Goal: Contribute content: Contribute content

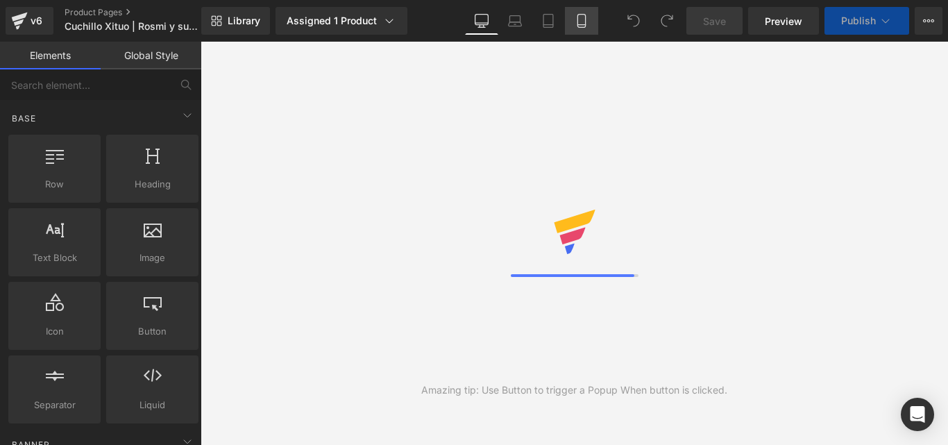
click at [585, 22] on icon at bounding box center [581, 21] width 8 height 13
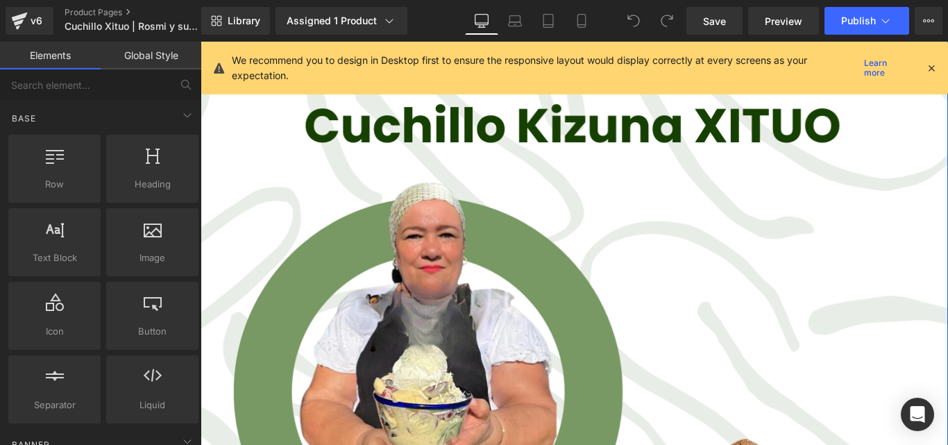
scroll to position [4858, 0]
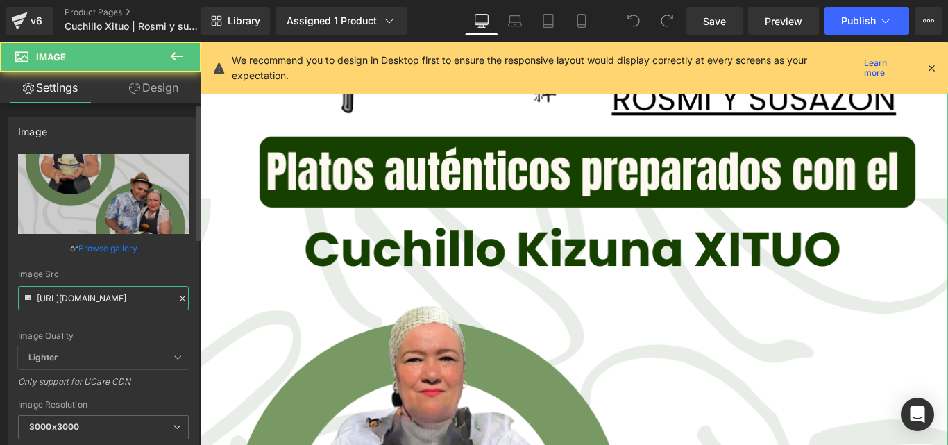
click at [135, 291] on input "https://cdn.shopify.com/s/files/1/0633/8075/0420/files/5_c08b58b3-7d63-4fdb-a1e…" at bounding box center [103, 298] width 171 height 24
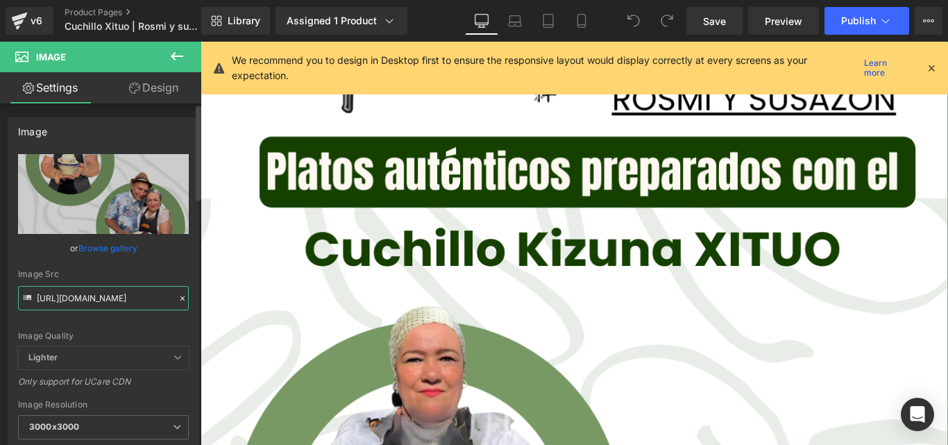
click at [135, 291] on input "https://cdn.shopify.com/s/files/1/0633/8075/0420/files/5_c08b58b3-7d63-4fdb-a1e…" at bounding box center [103, 298] width 171 height 24
paste input "Cuchillo_Xituo_Rosmi_y_su_sazon.png?v=1756335822"
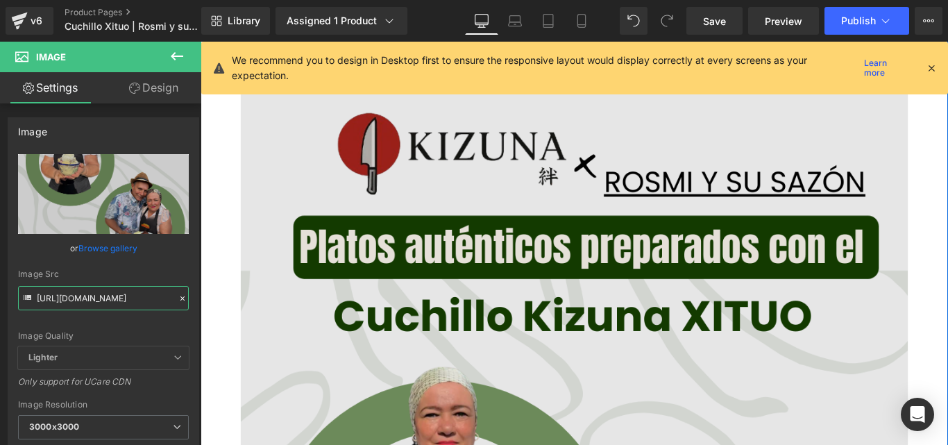
scroll to position [4719, 0]
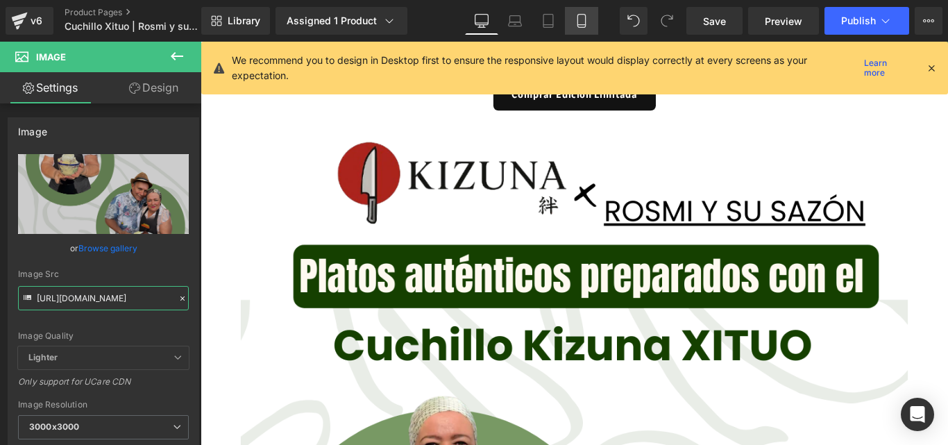
type input "https://cdn.shopify.com/s/files/1/0633/8075/0420/files/Cuchillo_Xituo_Rosmi_y_s…"
click at [585, 19] on icon at bounding box center [581, 21] width 8 height 13
type input "100"
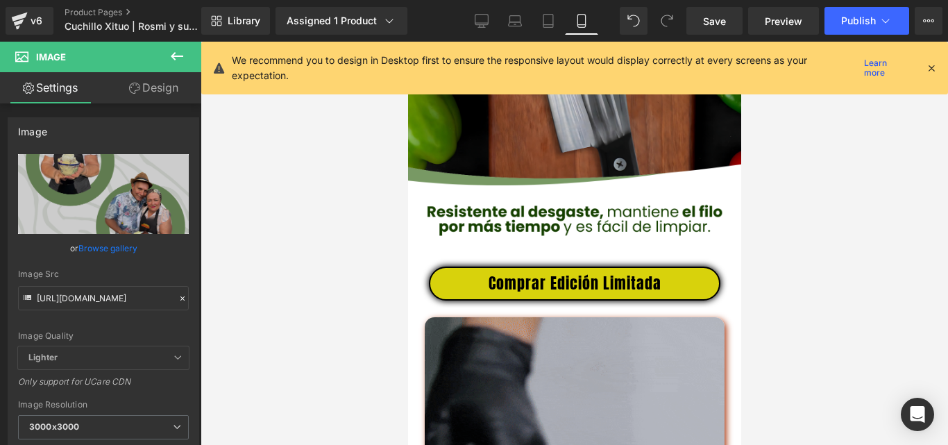
scroll to position [2891, 0]
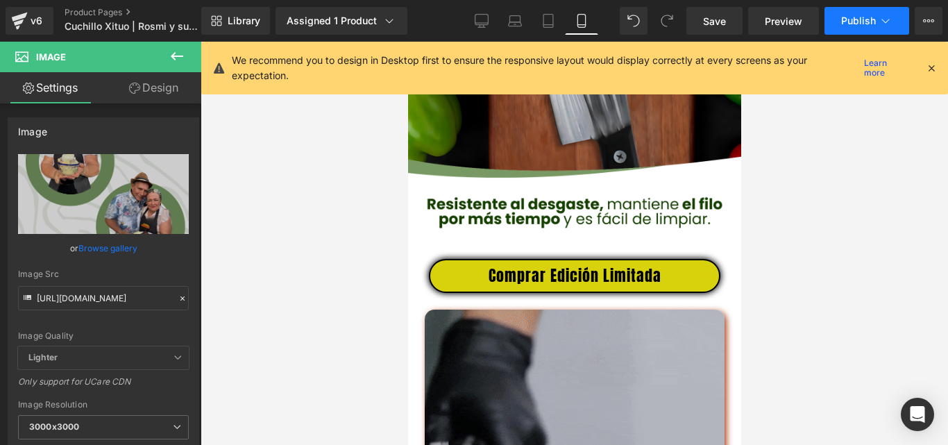
click at [859, 17] on span "Publish" at bounding box center [858, 20] width 35 height 11
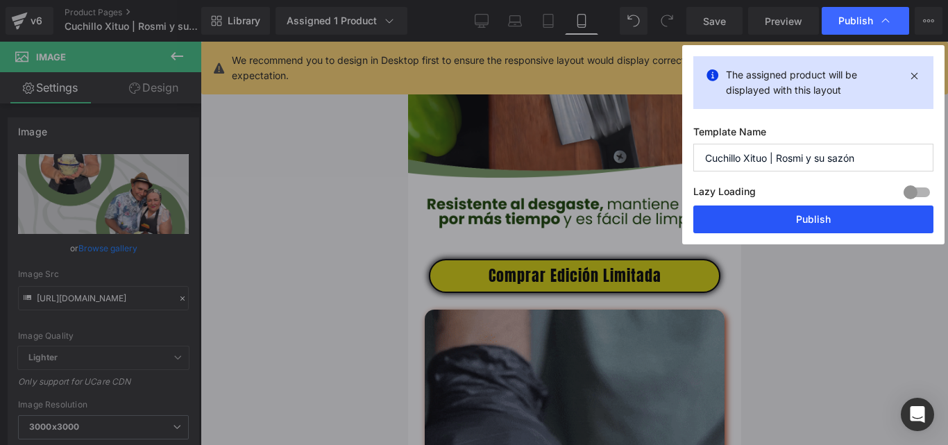
click at [768, 212] on button "Publish" at bounding box center [813, 219] width 240 height 28
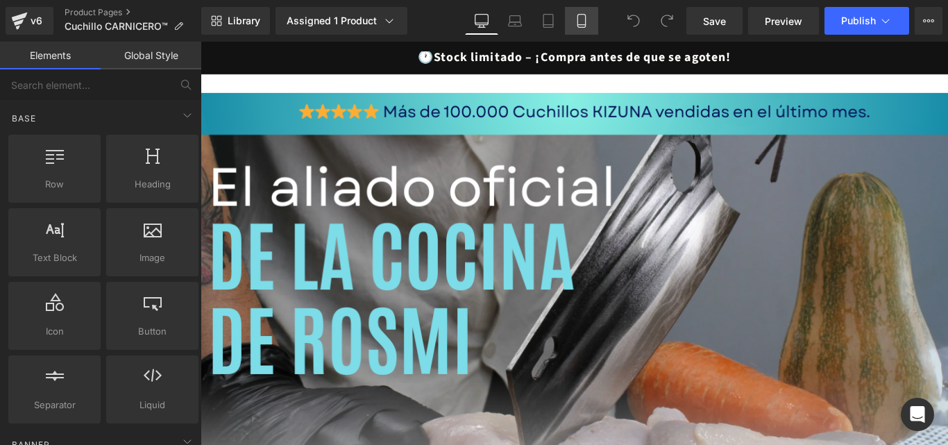
click at [582, 21] on icon at bounding box center [582, 21] width 14 height 14
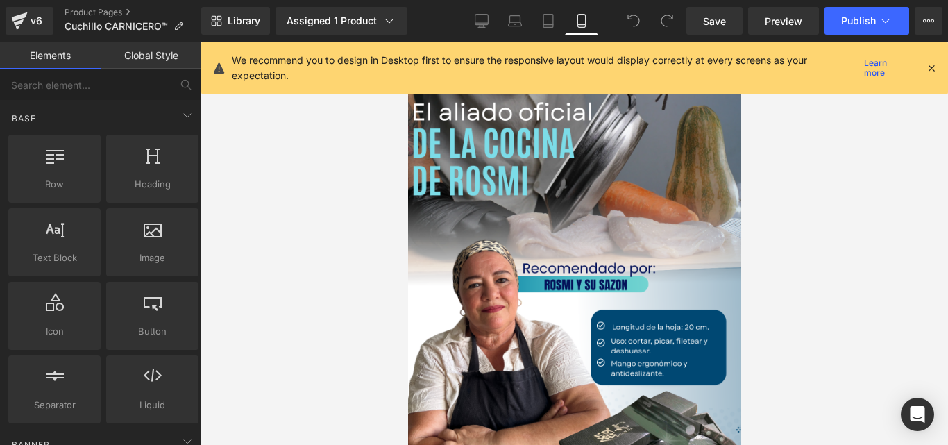
scroll to position [28, 0]
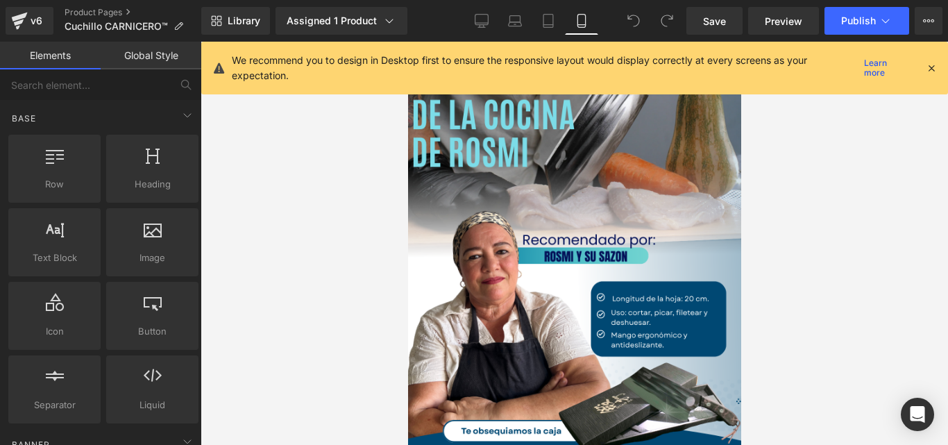
click at [584, 25] on icon at bounding box center [581, 25] width 8 height 0
click at [931, 67] on icon at bounding box center [931, 68] width 12 height 12
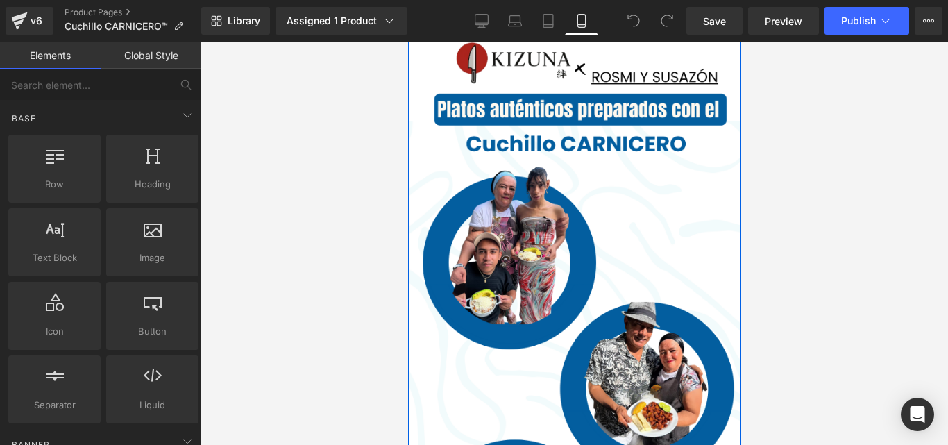
scroll to position [1833, 0]
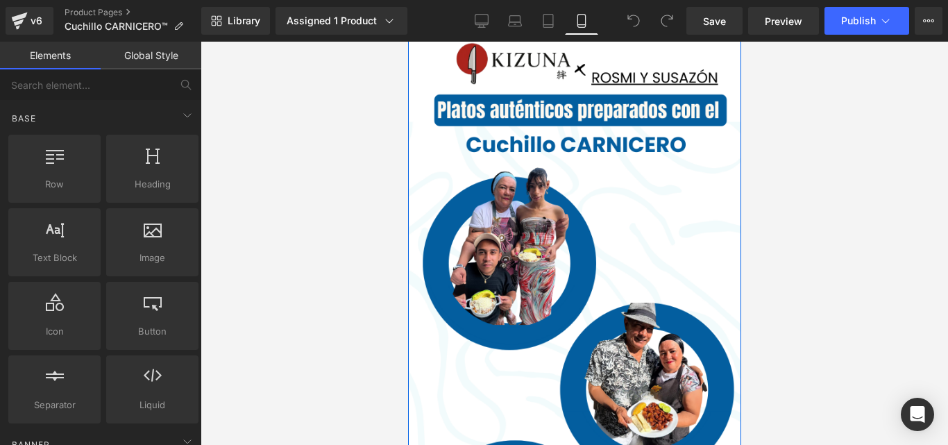
click at [631, 162] on img at bounding box center [573, 322] width 333 height 602
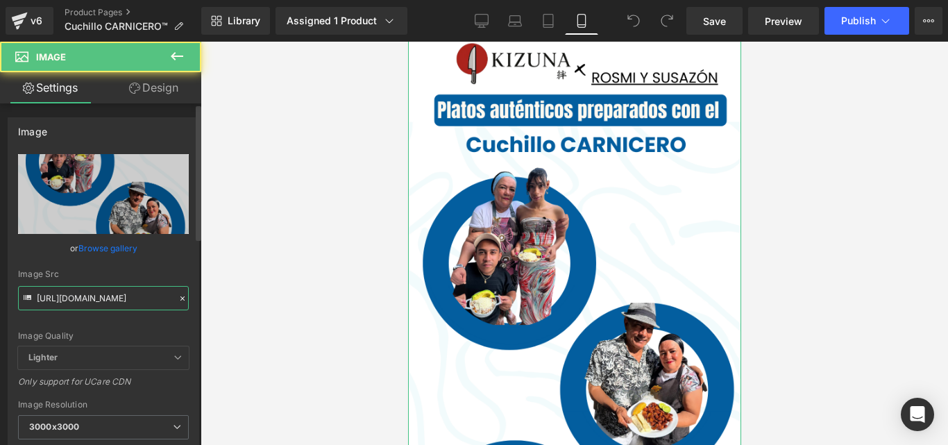
click at [123, 303] on input "https://cdn.shopify.com/s/files/1/0633/8075/0420/files/5_e5580c04-ee30-46bc-ae8…" at bounding box center [103, 298] width 171 height 24
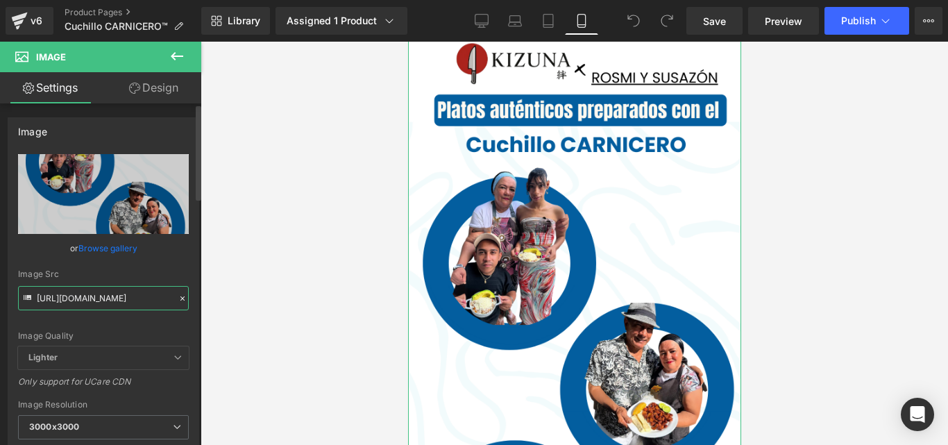
click at [123, 303] on input "https://cdn.shopify.com/s/files/1/0633/8075/0420/files/5_e5580c04-ee30-46bc-ae8…" at bounding box center [103, 298] width 171 height 24
click at [123, 302] on input "https://cdn.shopify.com/s/files/1/0633/8075/0420/files/5_e5580c04-ee30-46bc-ae8…" at bounding box center [103, 298] width 171 height 24
paste input "CARNICERO.png?v=1756335822"
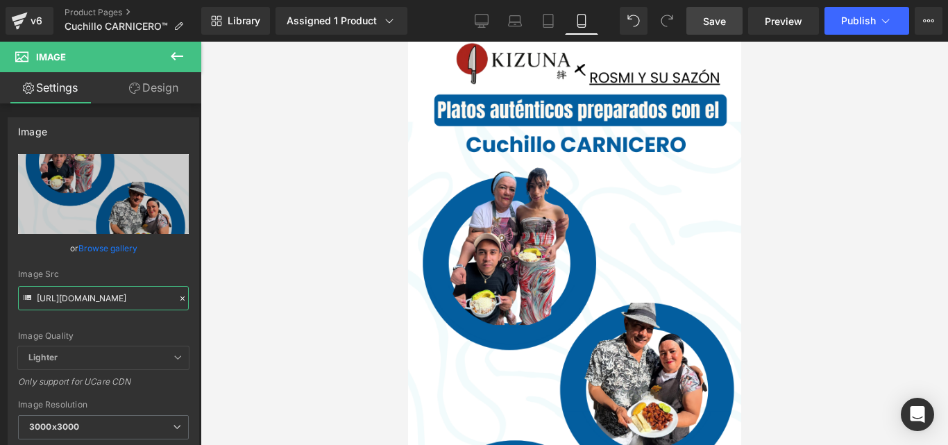
type input "https://cdn.shopify.com/s/files/1/0633/8075/0420/files/CARNICERO_3000x3000.png?…"
drag, startPoint x: 731, startPoint y: 15, endPoint x: 159, endPoint y: 158, distance: 589.9
click at [731, 15] on link "Save" at bounding box center [714, 21] width 56 height 28
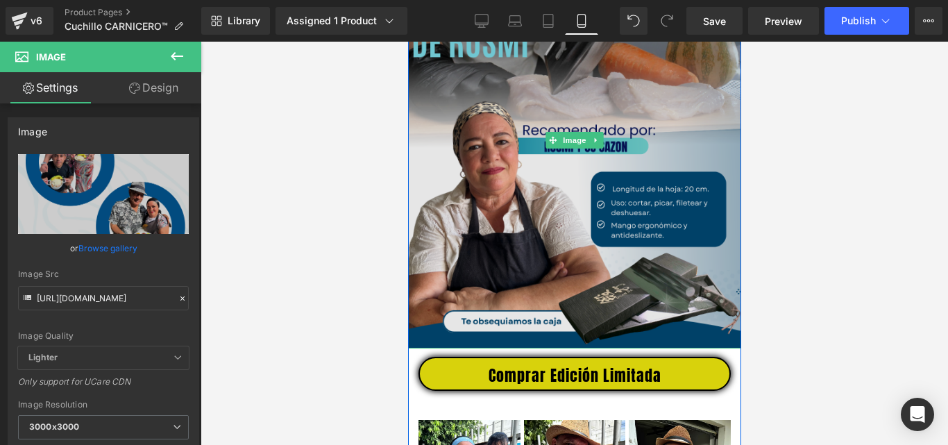
scroll to position [139, 0]
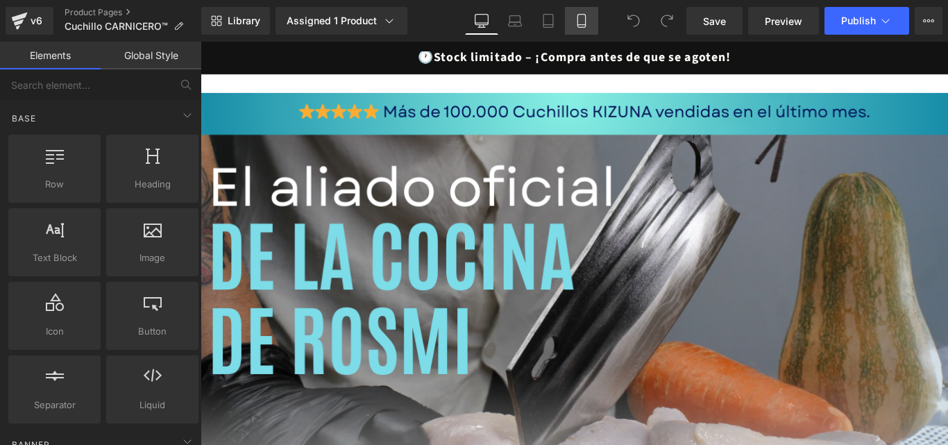
drag, startPoint x: 0, startPoint y: 0, endPoint x: 575, endPoint y: 24, distance: 575.8
click at [575, 24] on icon at bounding box center [582, 21] width 14 height 14
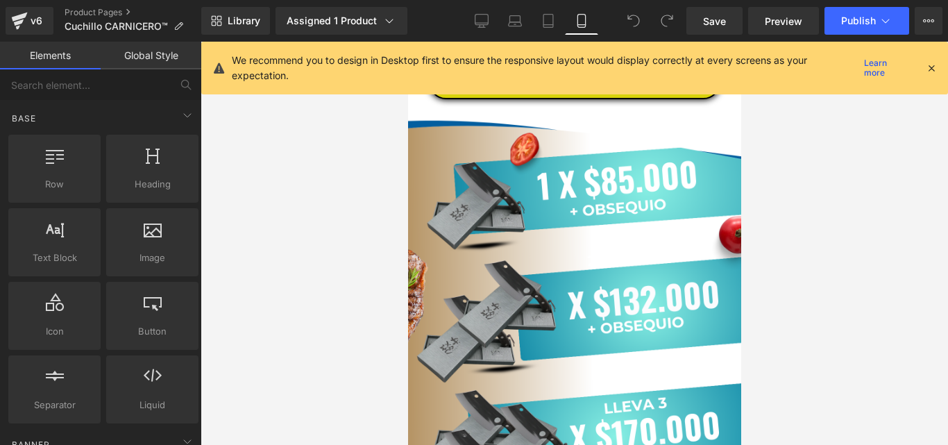
scroll to position [3836, 0]
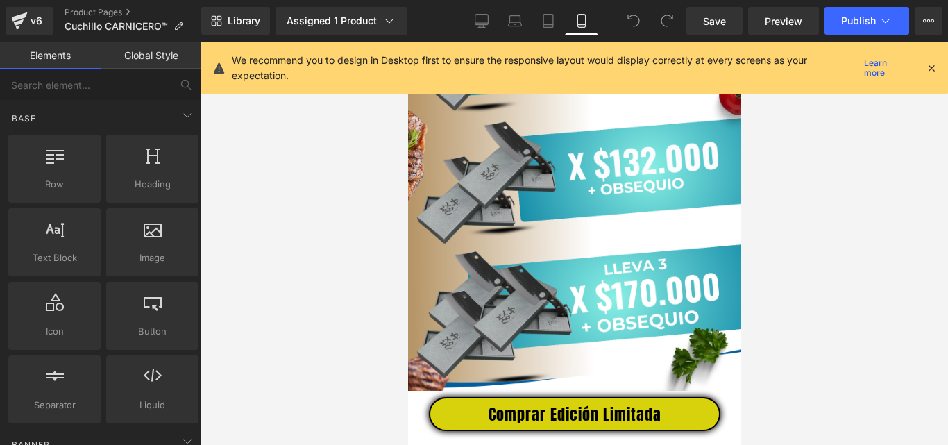
click at [559, 255] on img at bounding box center [573, 182] width 333 height 416
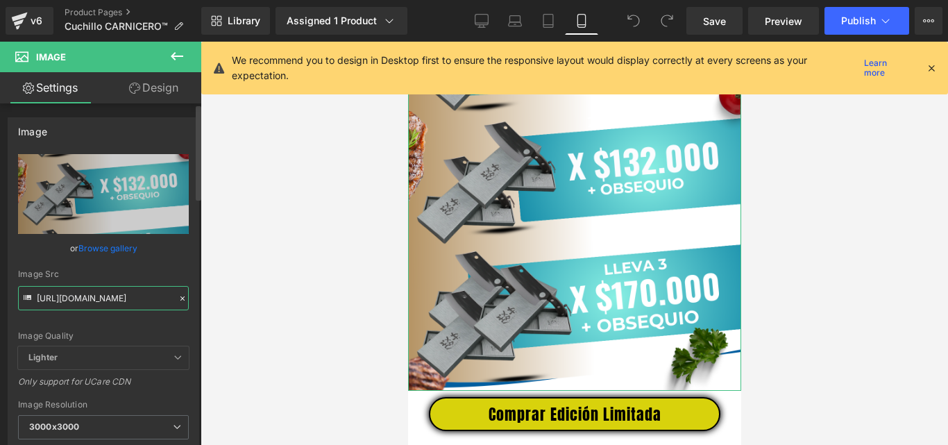
click at [99, 292] on input "https://cdn.shopify.com/s/files/1/0633/8075/0420/files/7_8c1d0d4d-c624-4618-849…" at bounding box center [103, 298] width 171 height 24
paste input "CARNICERO_1.png?v=1756336754"
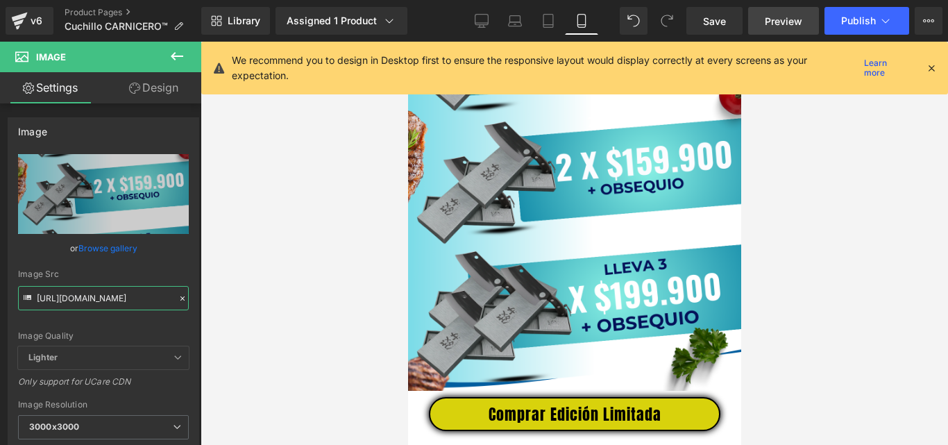
type input "https://cdn.shopify.com/s/files/1/0633/8075/0420/files/CARNICERO_1_3000x3000.pn…"
click at [783, 20] on span "Preview" at bounding box center [783, 21] width 37 height 15
click at [718, 25] on span "Save" at bounding box center [714, 21] width 23 height 15
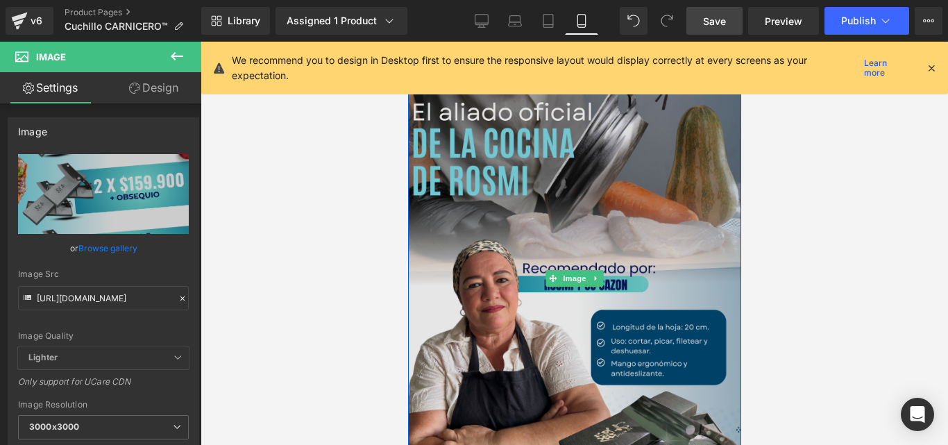
click at [575, 206] on img at bounding box center [573, 278] width 333 height 416
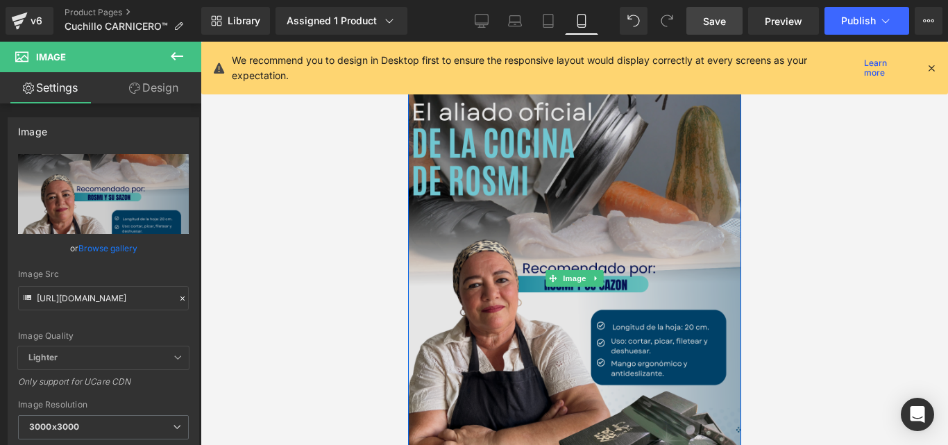
click at [533, 216] on img at bounding box center [573, 278] width 333 height 416
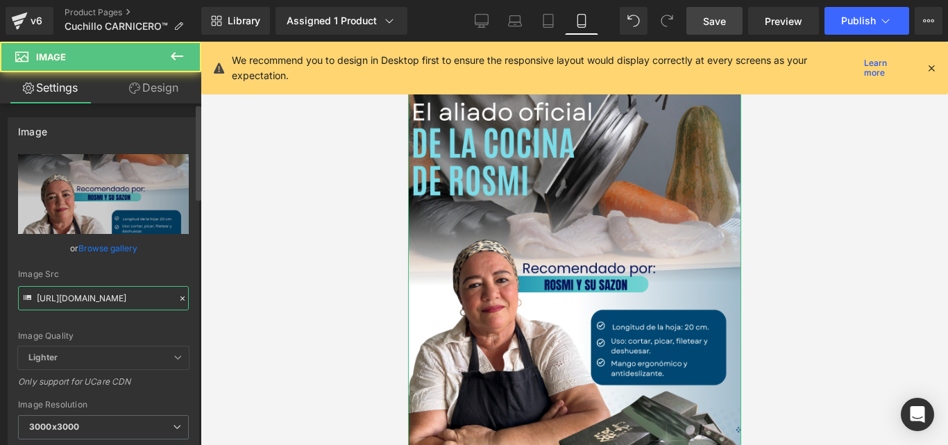
click at [147, 305] on input "https://cdn.shopify.com/s/files/1/0633/8075/0420/files/1_bbe926ee-d381-437b-a6c…" at bounding box center [103, 298] width 171 height 24
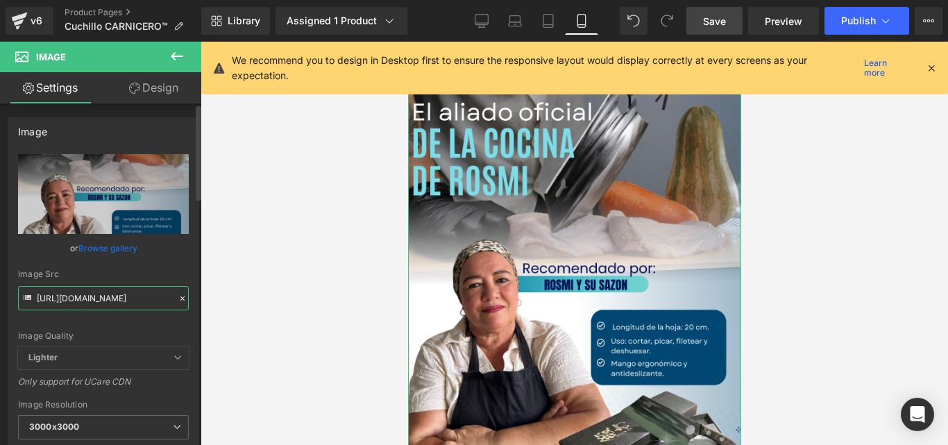
click at [147, 305] on input "https://cdn.shopify.com/s/files/1/0633/8075/0420/files/1_bbe926ee-d381-437b-a6c…" at bounding box center [103, 298] width 171 height 24
paste input "CARNICERO_Tu_historia.jpg?v=1756337451"
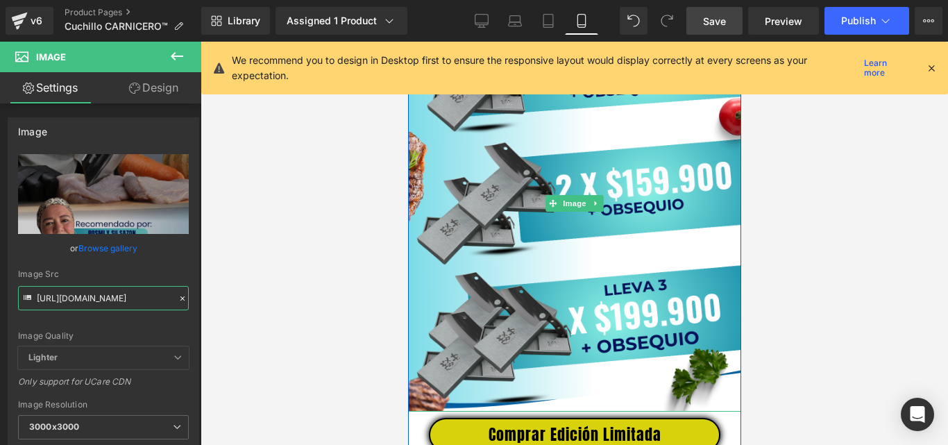
scroll to position [4025, 0]
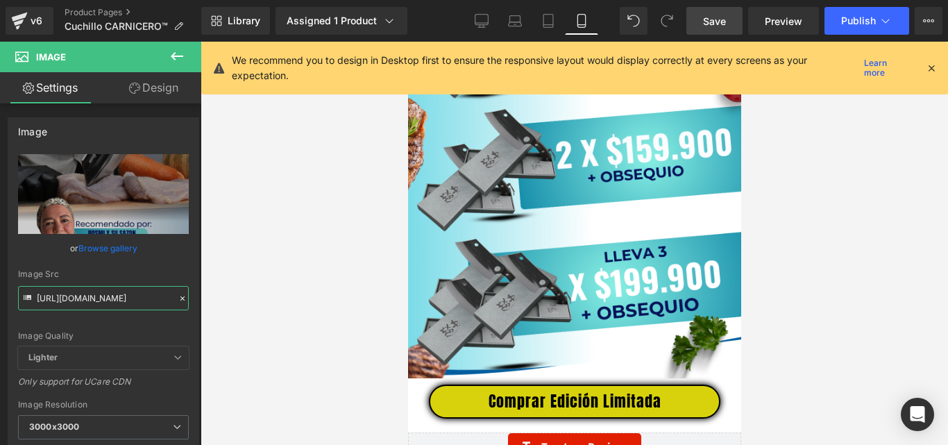
type input "https://cdn.shopify.com/s/files/1/0633/8075/0420/files/CARNICERO_Tu_historia_30…"
click at [858, 16] on span "Publish" at bounding box center [858, 20] width 35 height 11
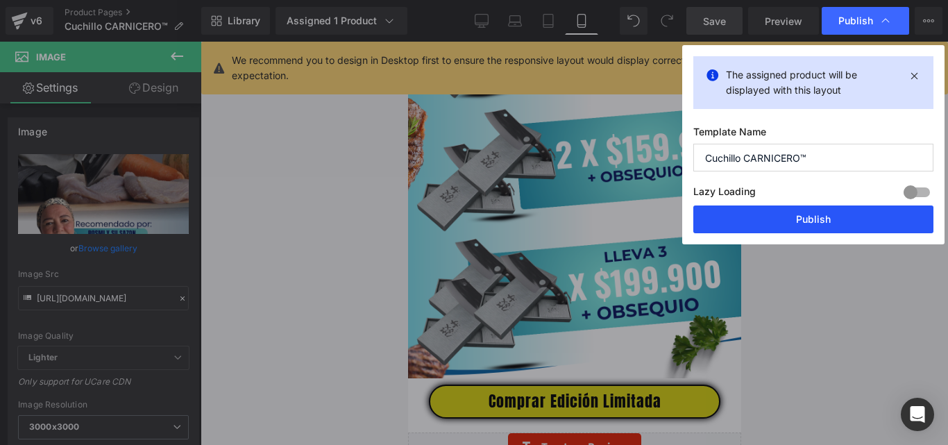
click at [752, 217] on button "Publish" at bounding box center [813, 219] width 240 height 28
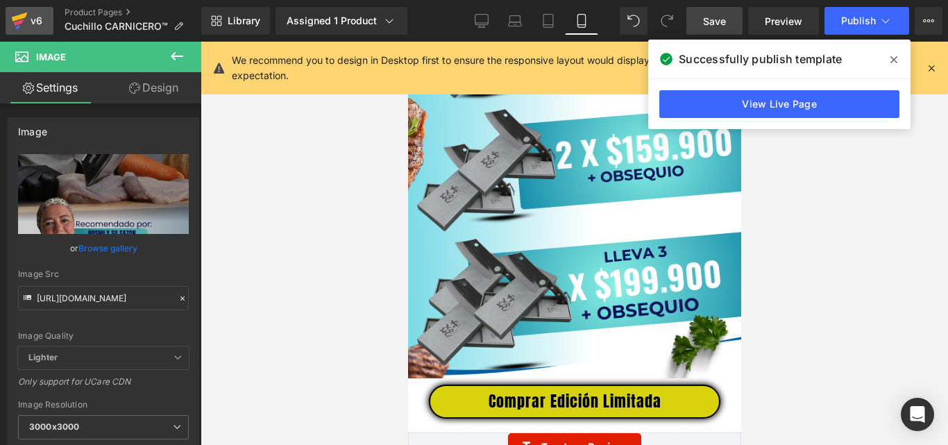
click at [25, 26] on icon at bounding box center [19, 20] width 17 height 35
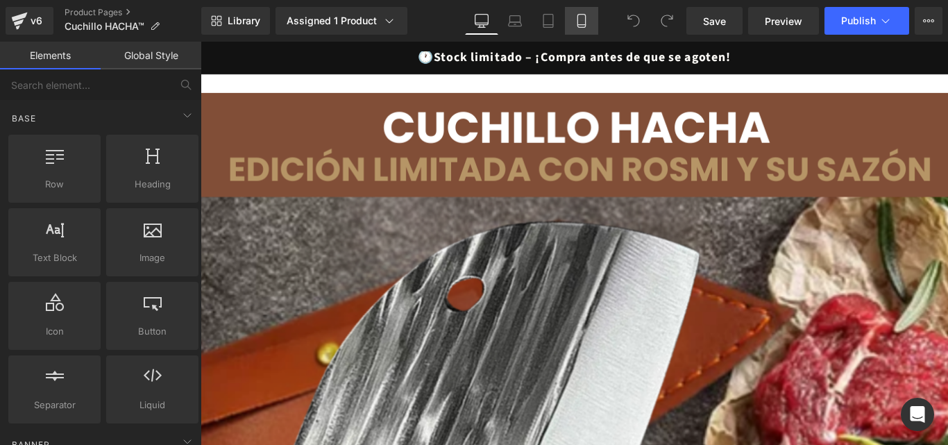
click at [579, 21] on icon at bounding box center [582, 21] width 14 height 14
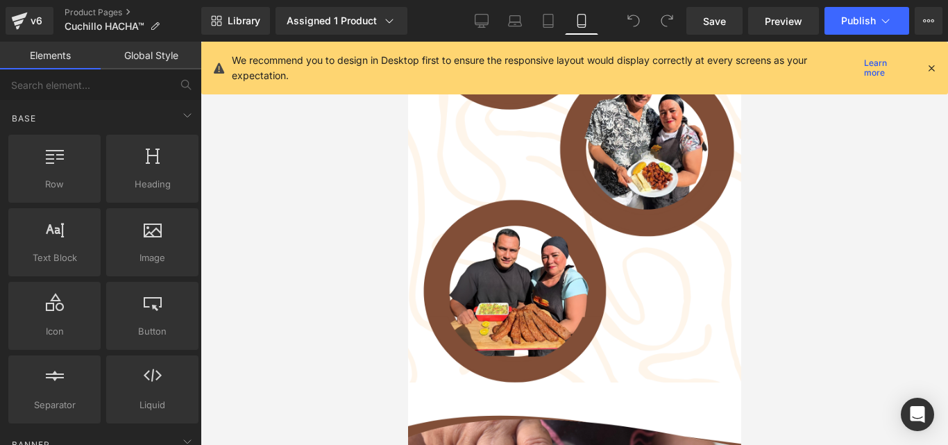
scroll to position [1833, 0]
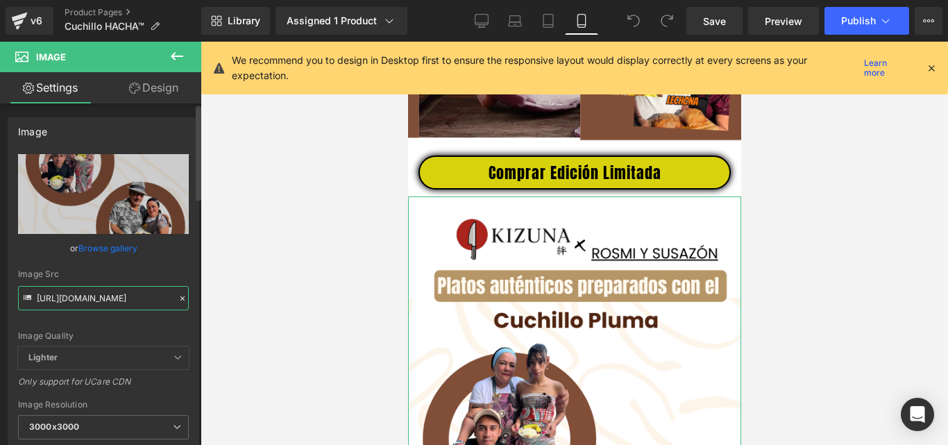
click at [117, 296] on input "https://cdn.shopify.com/s/files/1/0633/8075/0420/files/5_51042ad0-f285-422f-b5e…" at bounding box center [103, 298] width 171 height 24
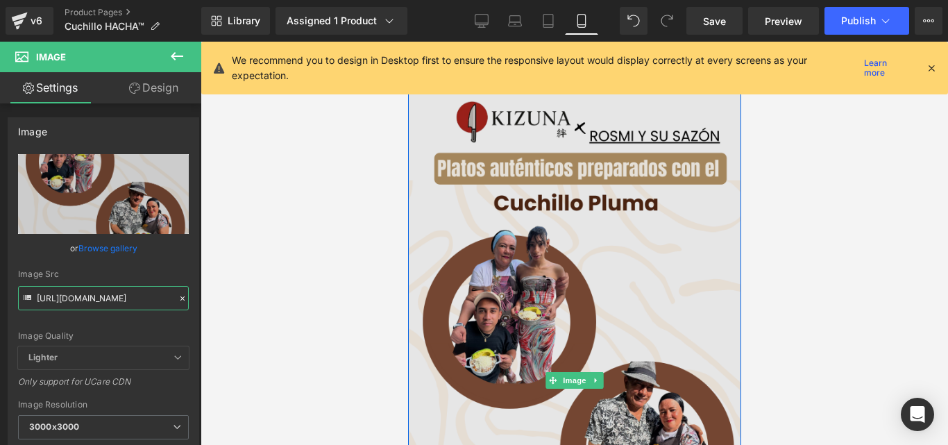
scroll to position [2110, 0]
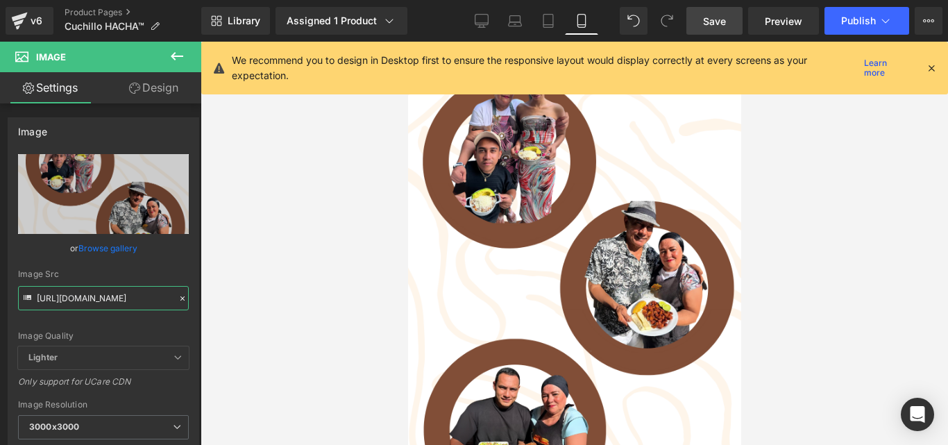
type input "https://cdn.shopify.com/s/files/1/0633/8075/0420/files/CU-HACHA_X_ROSMI_3000x30…"
click at [718, 11] on link "Save" at bounding box center [714, 21] width 56 height 28
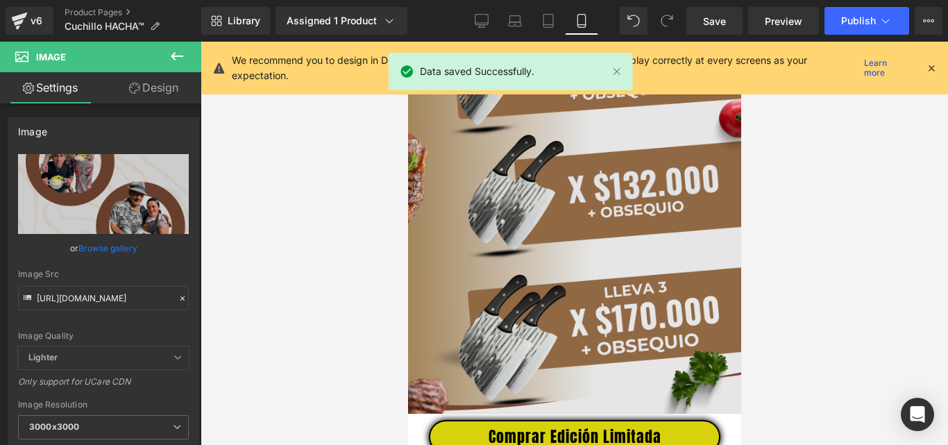
scroll to position [3776, 0]
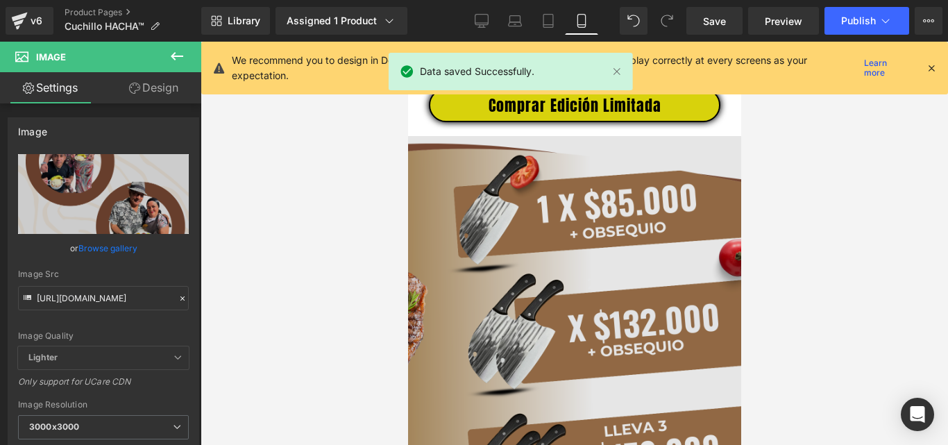
click at [623, 232] on img at bounding box center [573, 344] width 333 height 416
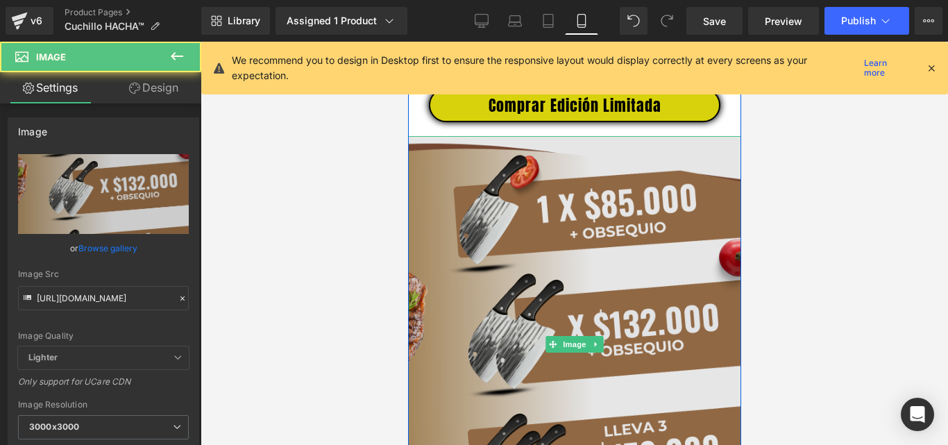
click at [549, 210] on img at bounding box center [573, 344] width 333 height 416
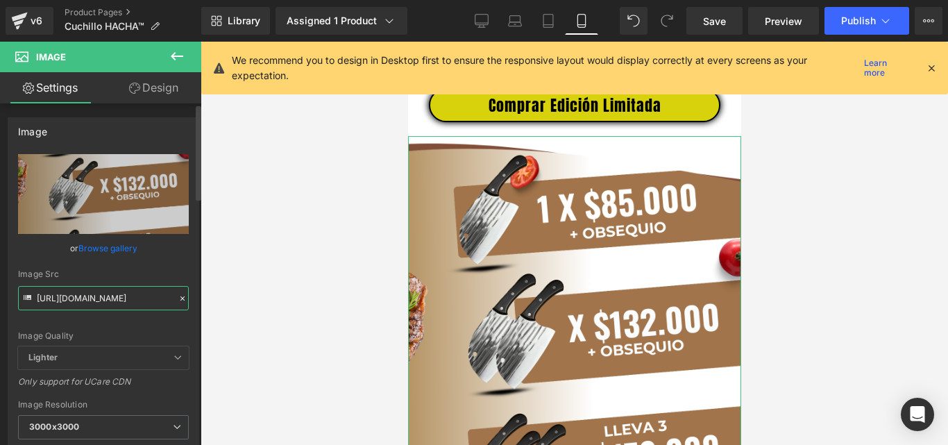
click at [112, 298] on input "https://cdn.shopify.com/s/files/1/0633/8075/0420/files/7_dc5cc10d-fb08-4df9-9b6…" at bounding box center [103, 298] width 171 height 24
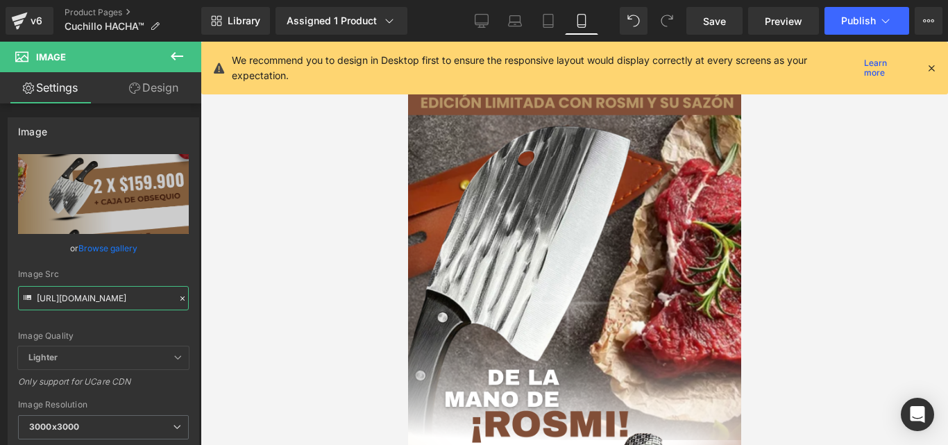
scroll to position [0, 0]
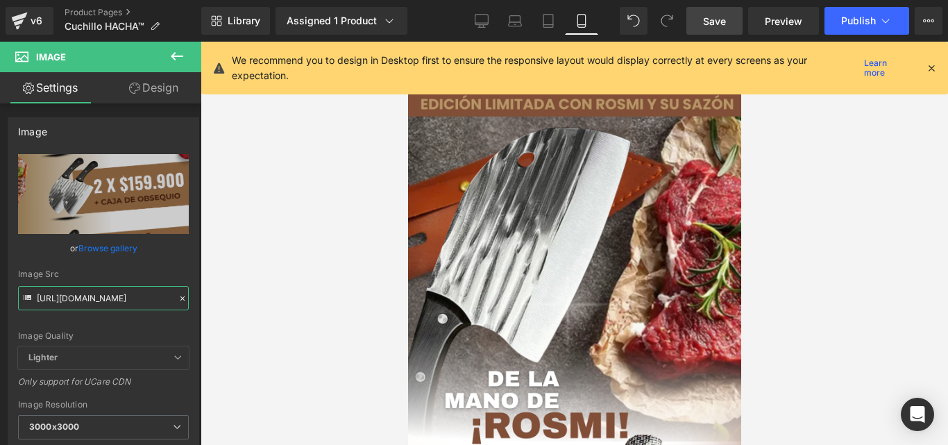
type input "https://cdn.shopify.com/s/files/1/0633/8075/0420/files/CU-HACHA_X_ROSMI_1_3000x…"
click at [715, 24] on span "Save" at bounding box center [714, 21] width 23 height 15
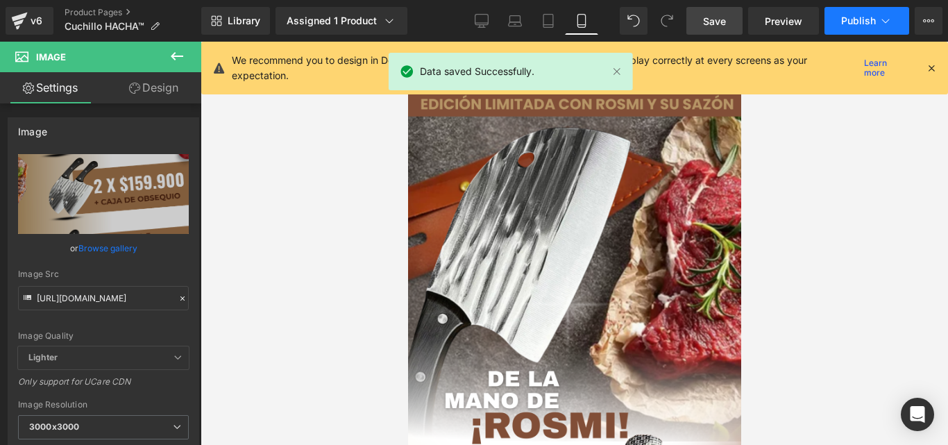
click at [836, 15] on button "Publish" at bounding box center [866, 21] width 85 height 28
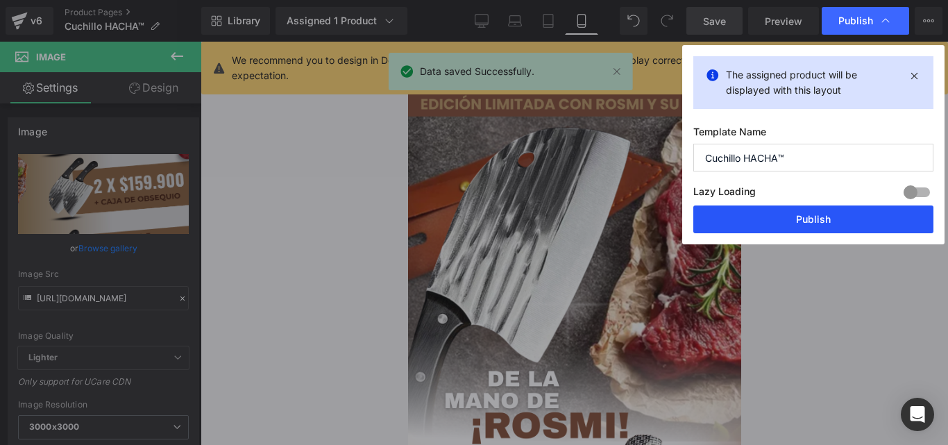
click at [794, 216] on button "Publish" at bounding box center [813, 219] width 240 height 28
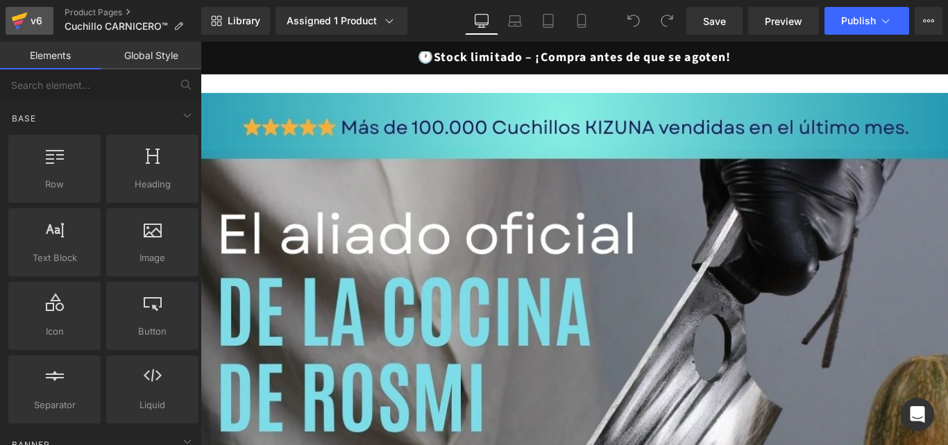
click at [19, 24] on icon at bounding box center [19, 22] width 10 height 6
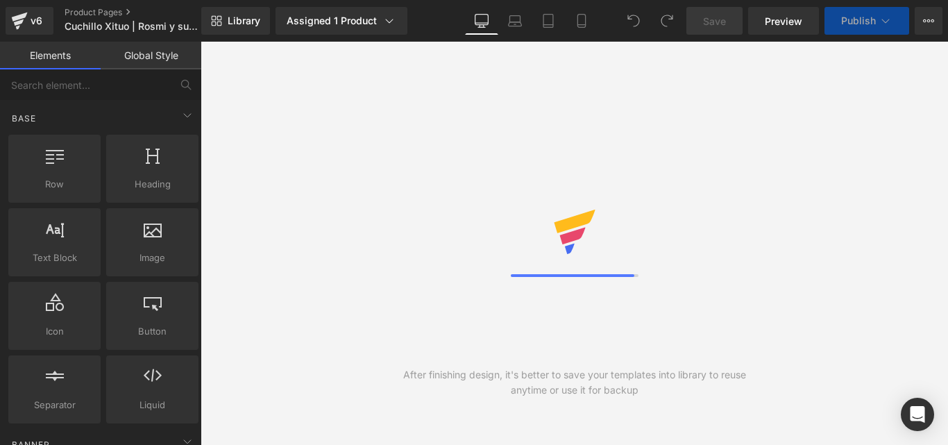
click at [579, 24] on icon at bounding box center [582, 21] width 14 height 14
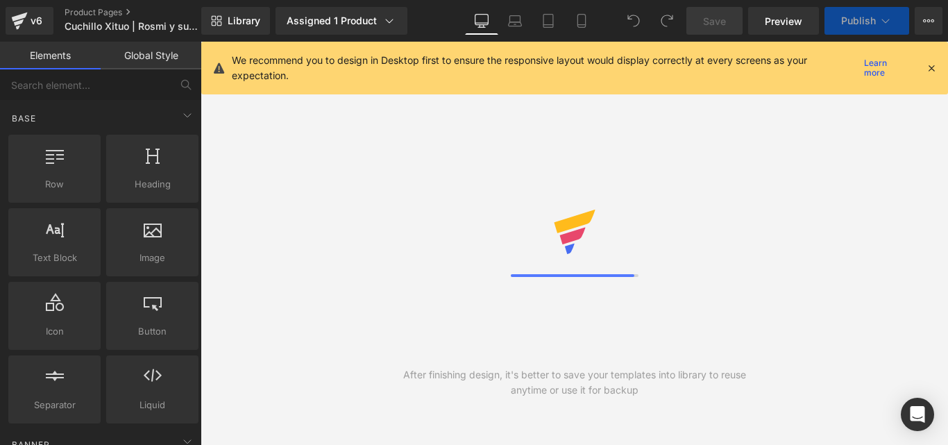
click at [579, 24] on icon at bounding box center [582, 21] width 14 height 14
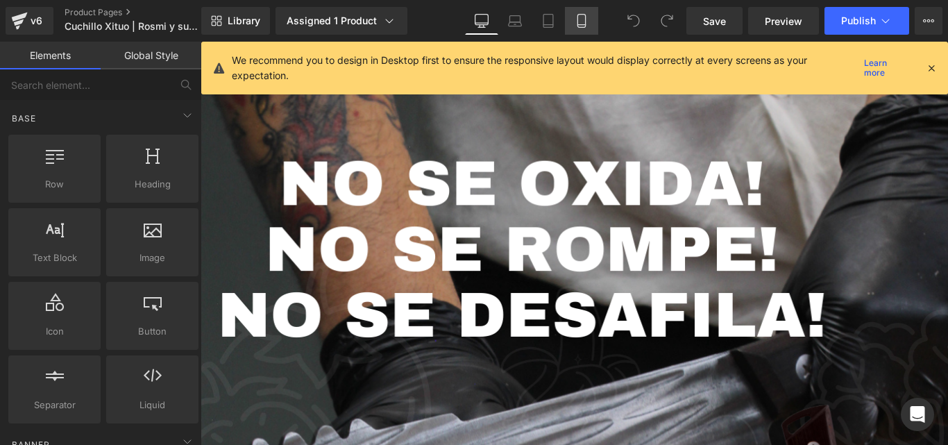
click at [584, 19] on icon at bounding box center [582, 21] width 14 height 14
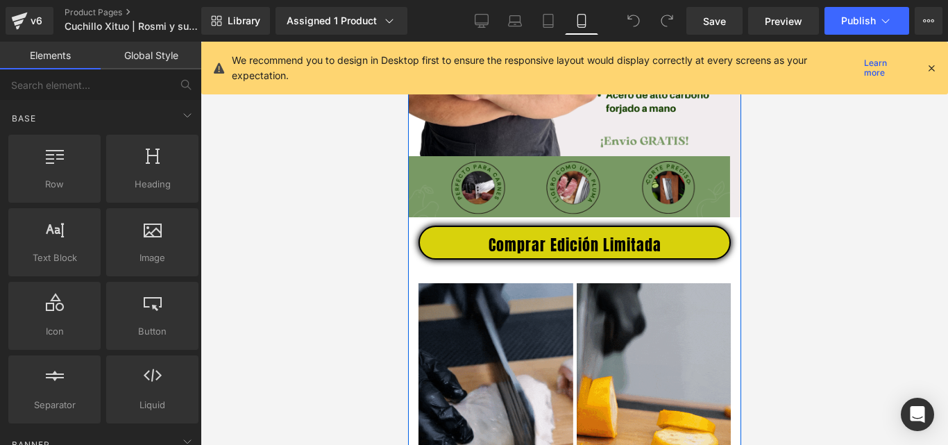
scroll to position [584, 0]
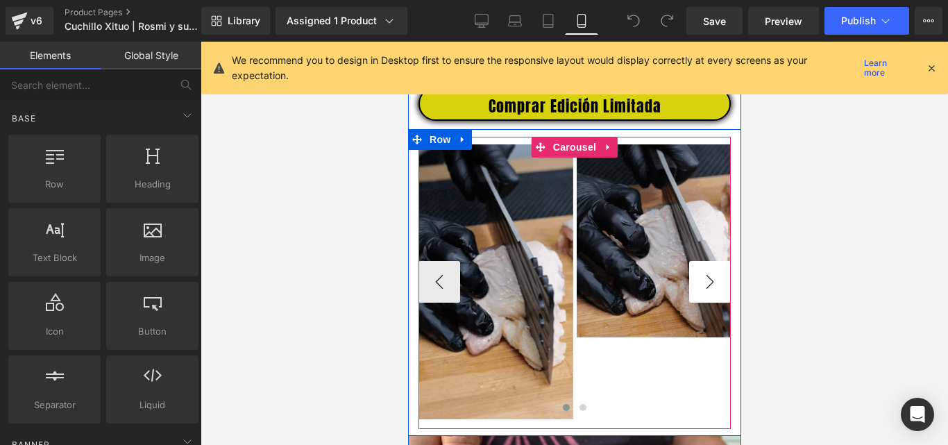
click at [697, 290] on button "›" at bounding box center [709, 282] width 42 height 42
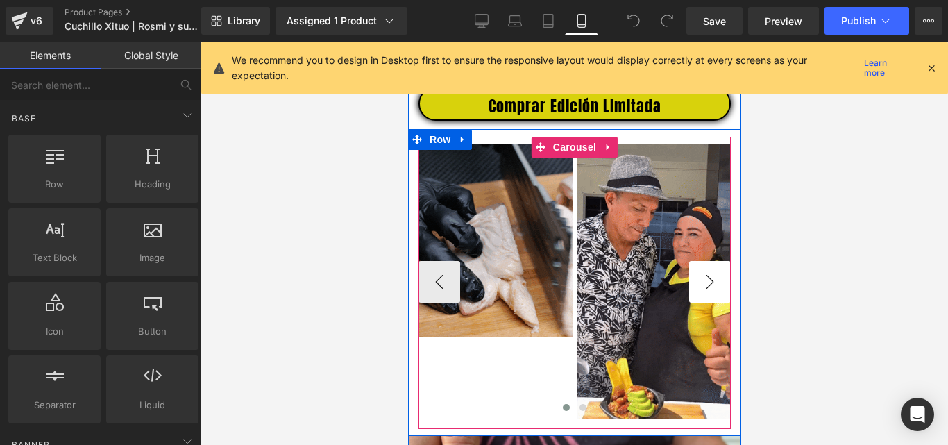
click at [697, 290] on button "›" at bounding box center [709, 282] width 42 height 42
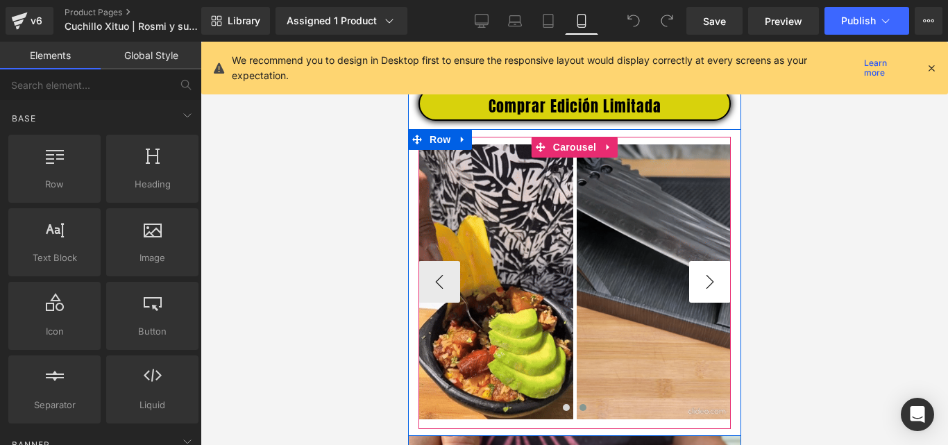
click at [697, 290] on button "›" at bounding box center [709, 282] width 42 height 42
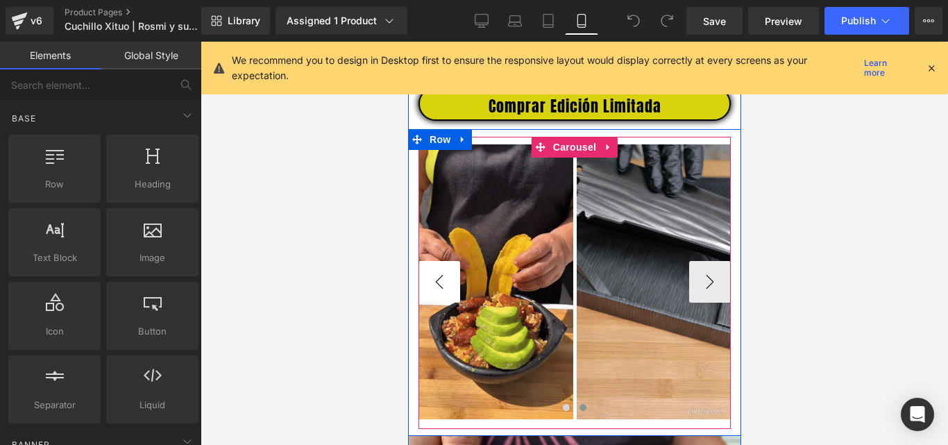
click at [444, 290] on button "‹" at bounding box center [439, 282] width 42 height 42
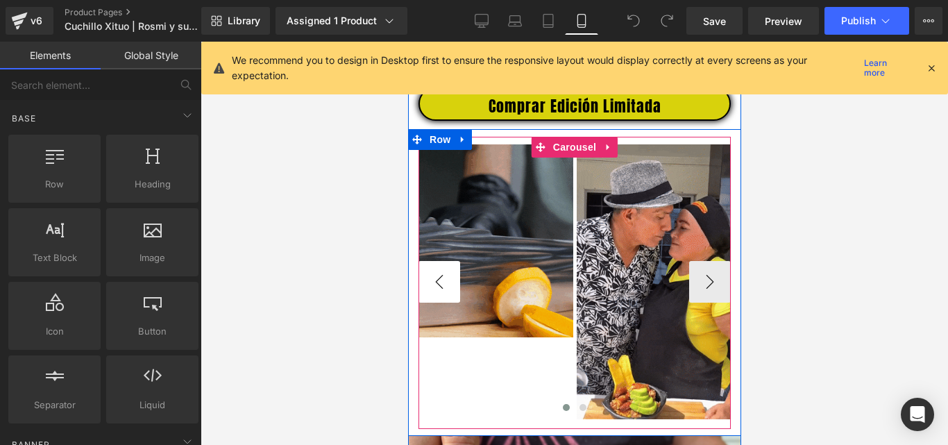
click at [444, 290] on button "‹" at bounding box center [439, 282] width 42 height 42
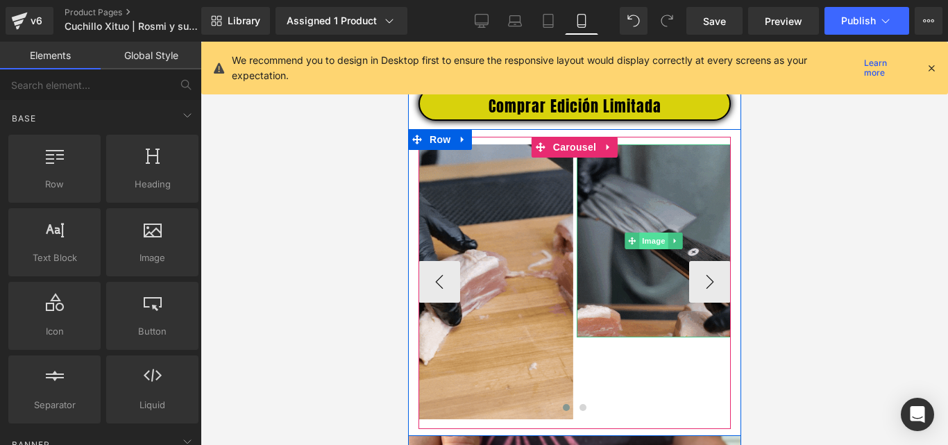
click at [648, 249] on span "Image" at bounding box center [652, 240] width 29 height 17
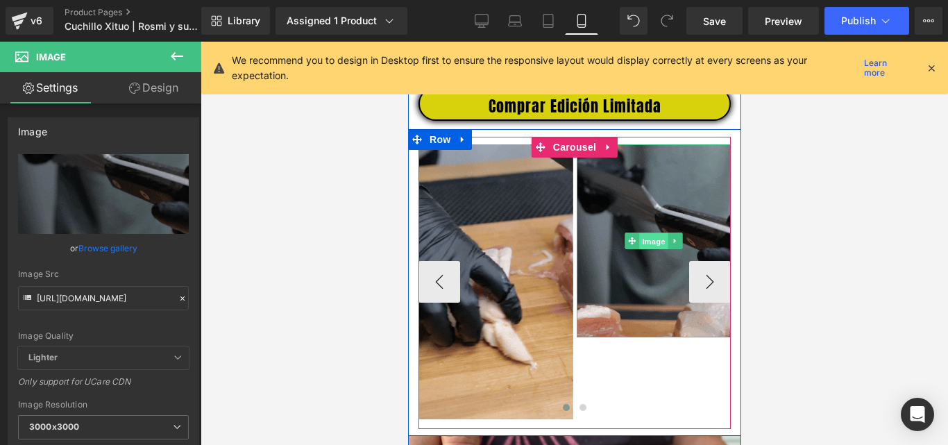
click at [650, 250] on span "Image" at bounding box center [652, 241] width 29 height 17
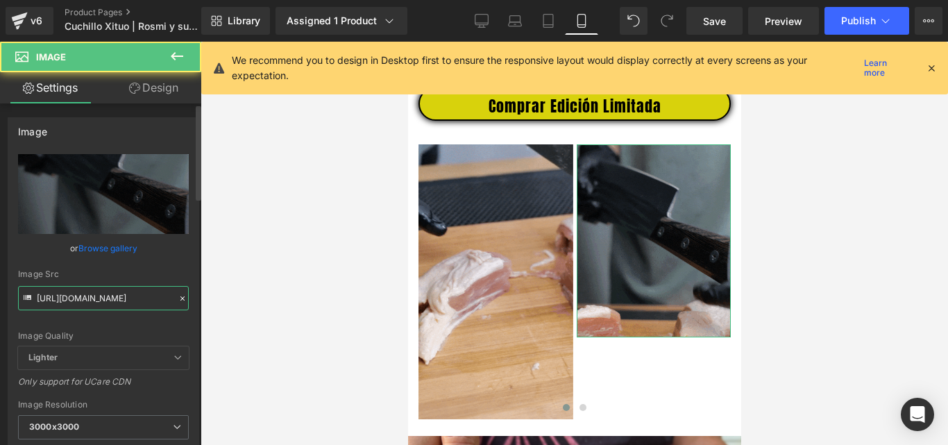
click at [103, 292] on input "[URL][DOMAIN_NAME]" at bounding box center [103, 298] width 171 height 24
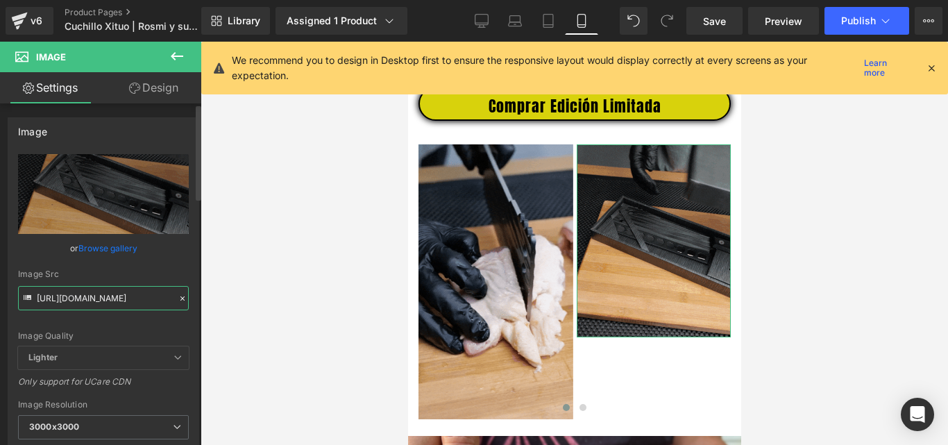
click at [103, 292] on input "[URL][DOMAIN_NAME]" at bounding box center [103, 298] width 171 height 24
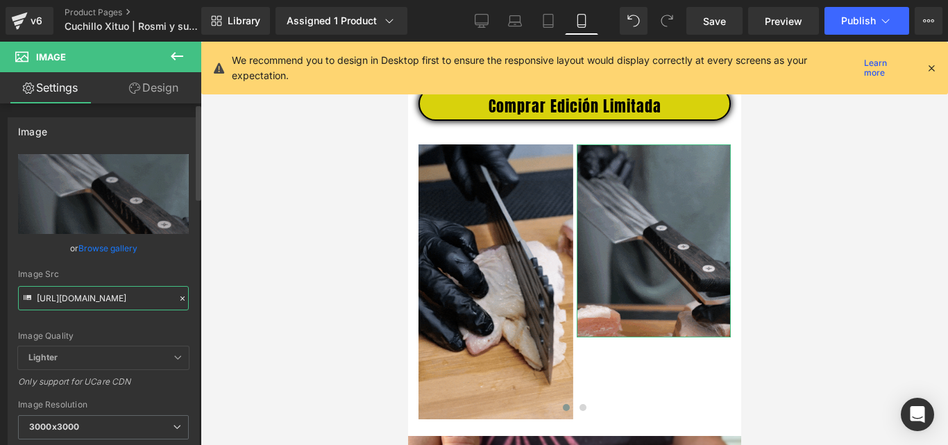
click at [103, 292] on input "[URL][DOMAIN_NAME]" at bounding box center [103, 298] width 171 height 24
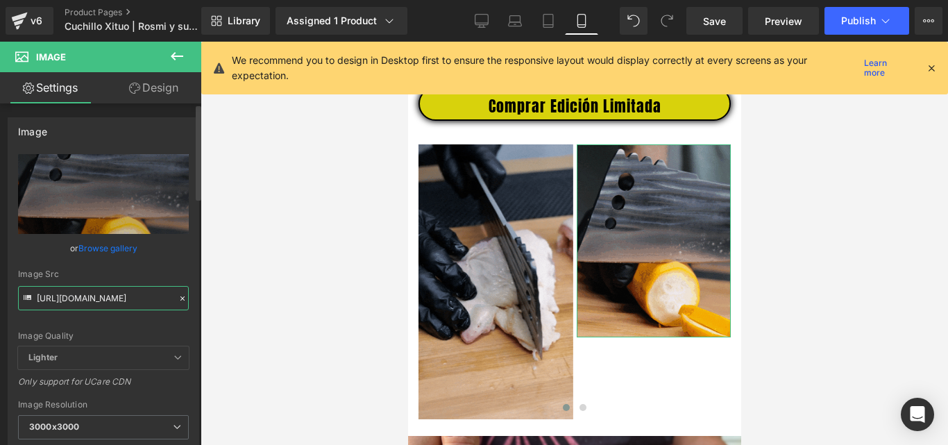
scroll to position [0, 353]
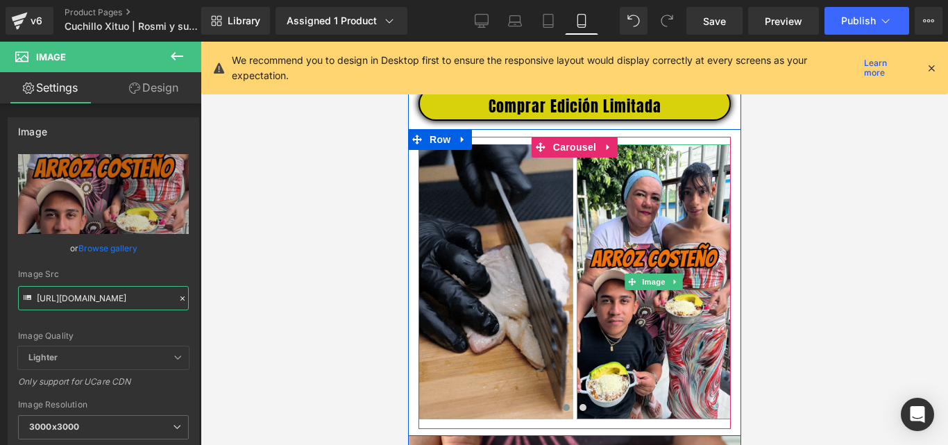
type input "[URL][DOMAIN_NAME]"
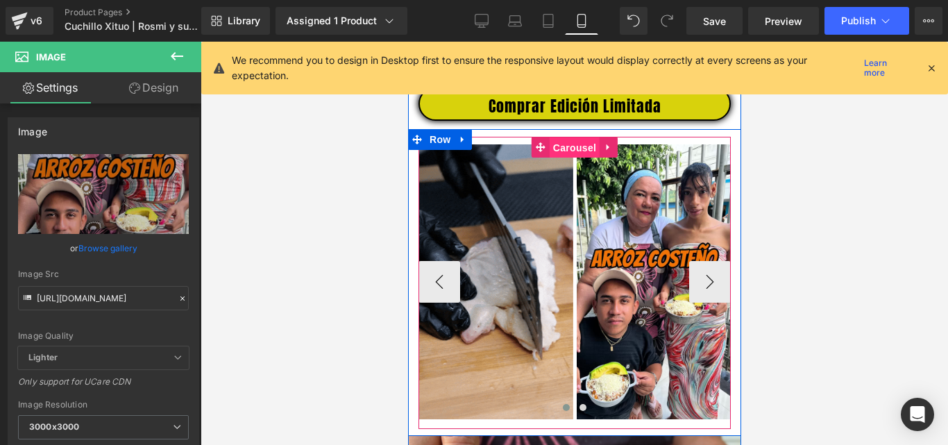
click at [572, 156] on span "Carousel" at bounding box center [574, 147] width 50 height 21
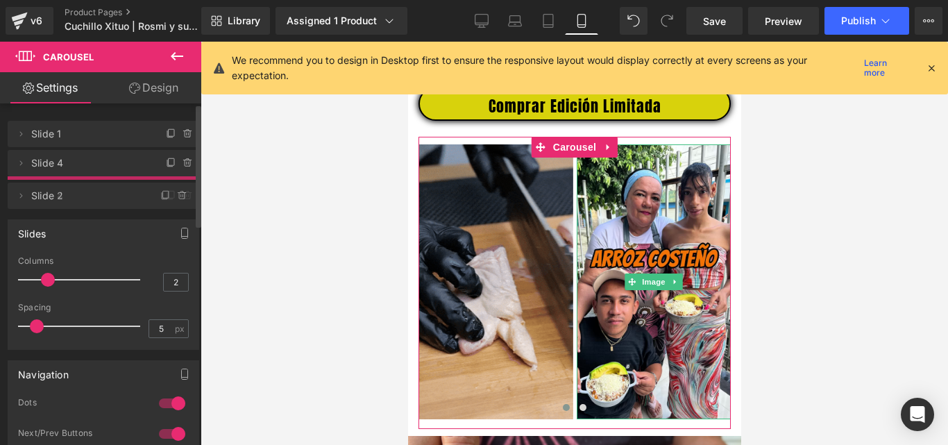
drag, startPoint x: 42, startPoint y: 162, endPoint x: 42, endPoint y: 194, distance: 31.9
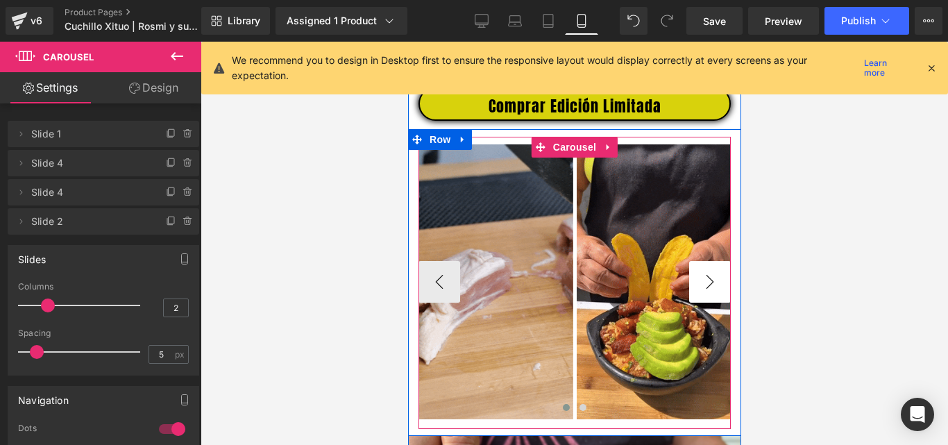
click at [700, 287] on button "›" at bounding box center [709, 282] width 42 height 42
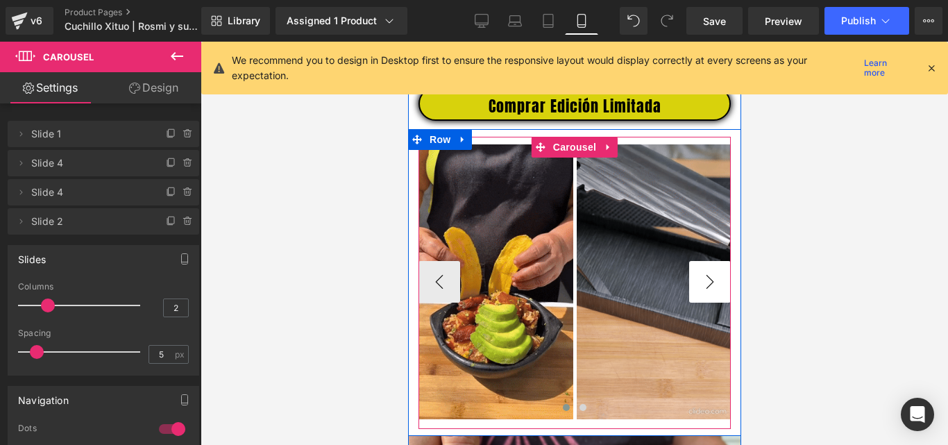
click at [700, 287] on button "›" at bounding box center [709, 282] width 42 height 42
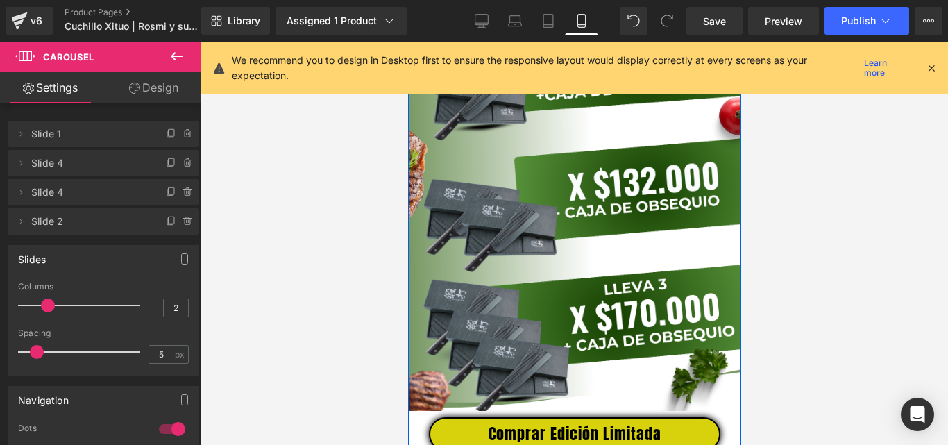
scroll to position [4053, 0]
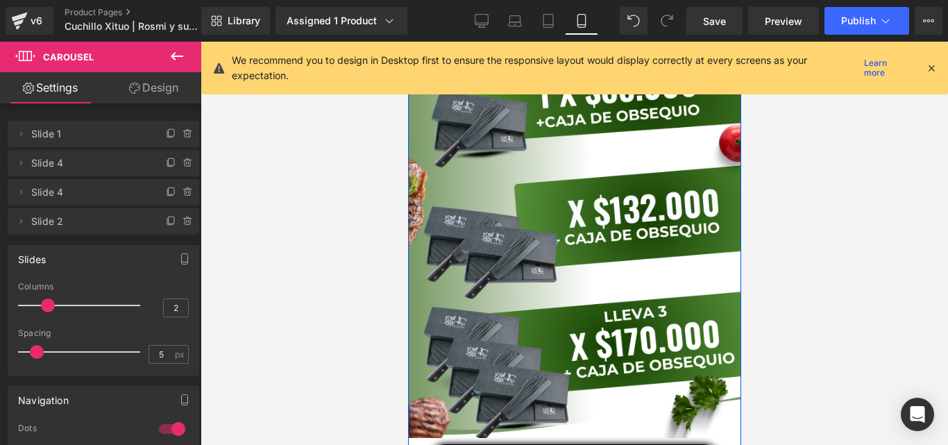
click at [631, 271] on img at bounding box center [573, 230] width 333 height 416
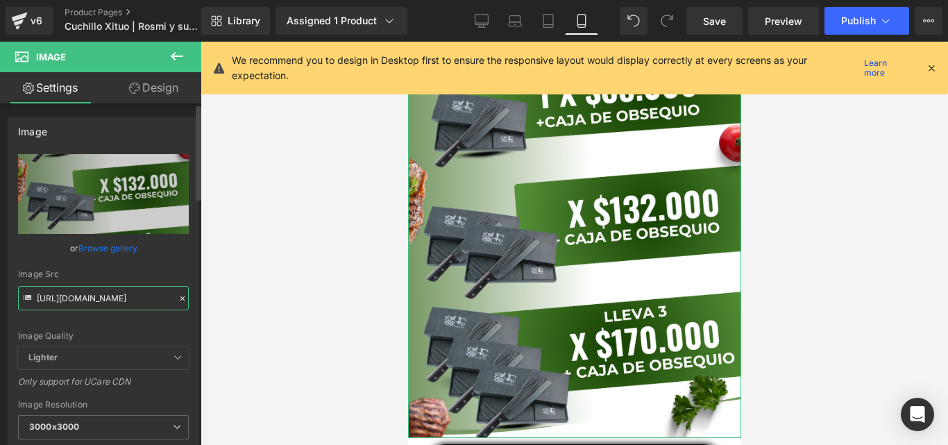
click at [101, 292] on input "[URL][DOMAIN_NAME]" at bounding box center [103, 298] width 171 height 24
paste input "Cuchillo_Xituo_Rosmi_y_su_sazon_1.png?v=1756338403"
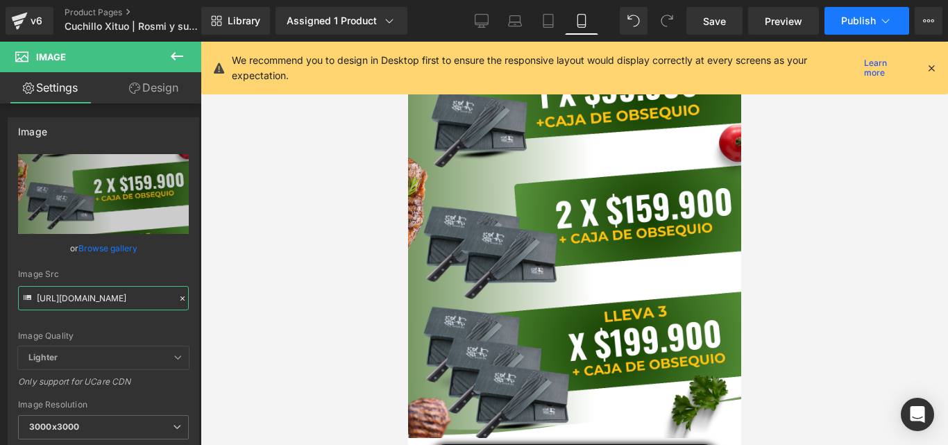
type input "[URL][DOMAIN_NAME]"
click at [856, 15] on span "Publish" at bounding box center [858, 20] width 35 height 11
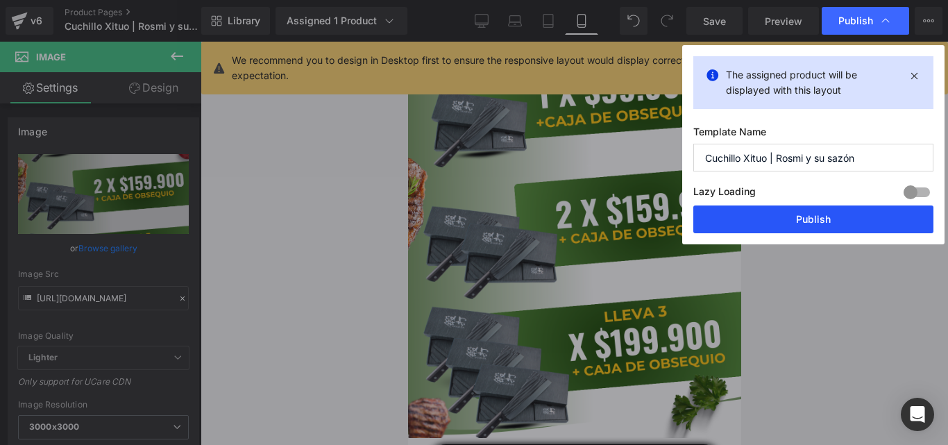
click at [791, 216] on button "Publish" at bounding box center [813, 219] width 240 height 28
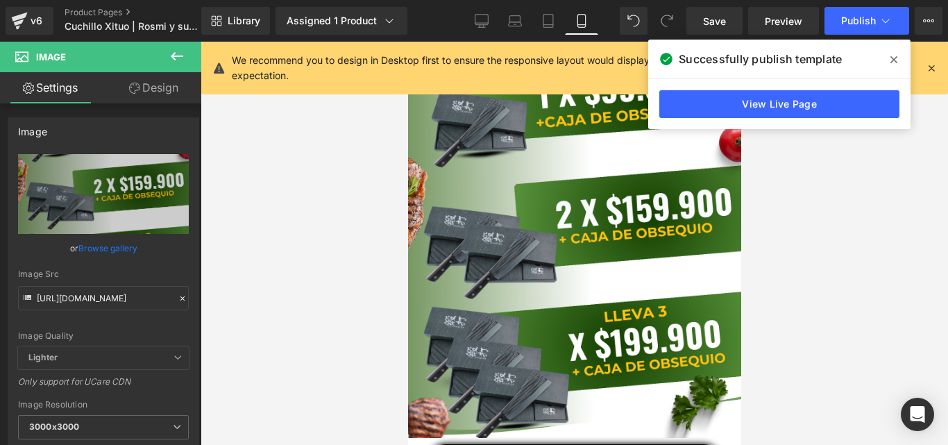
click at [867, 238] on div at bounding box center [574, 243] width 747 height 403
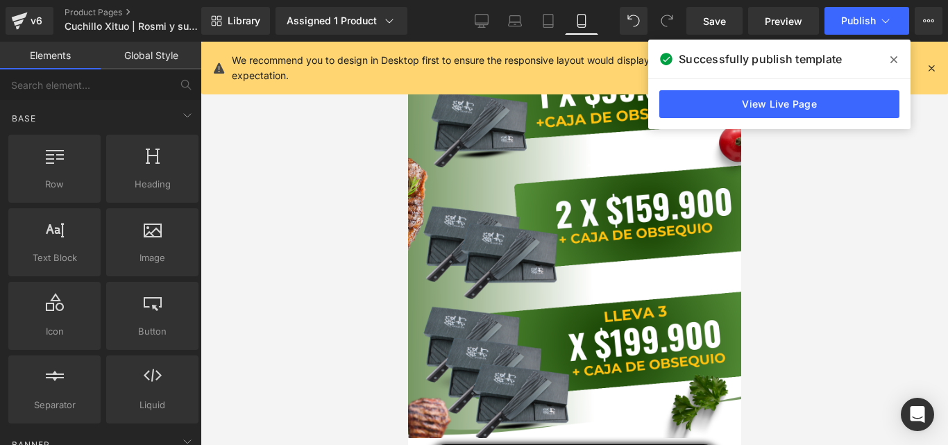
click at [297, 189] on div at bounding box center [574, 243] width 747 height 403
